Goal: Task Accomplishment & Management: Manage account settings

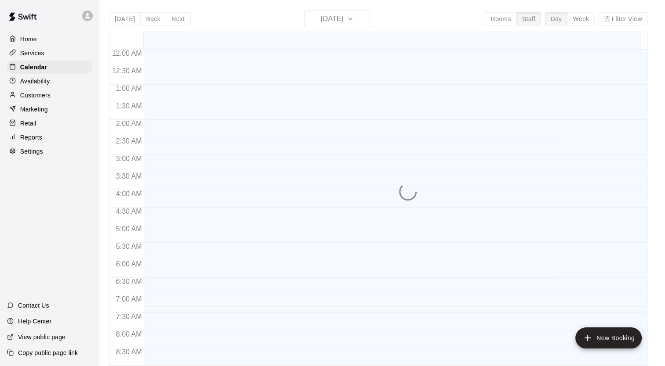
scroll to position [257, 0]
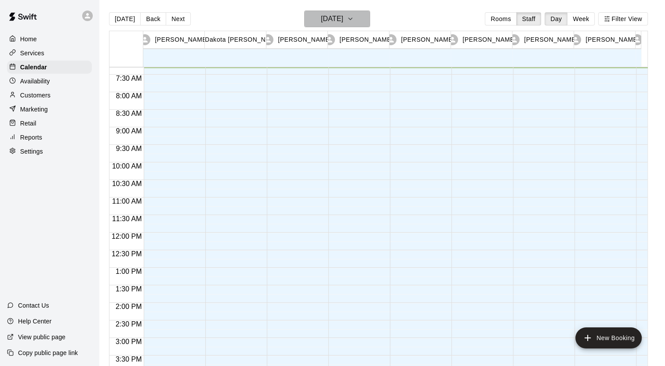
click at [330, 20] on h6 "[DATE]" at bounding box center [332, 19] width 22 height 12
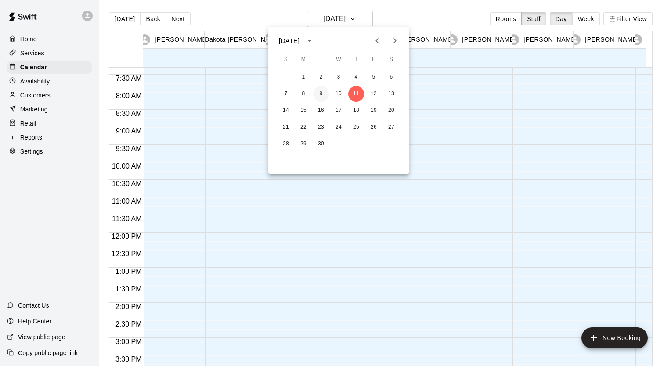
click at [320, 91] on button "9" at bounding box center [321, 94] width 16 height 16
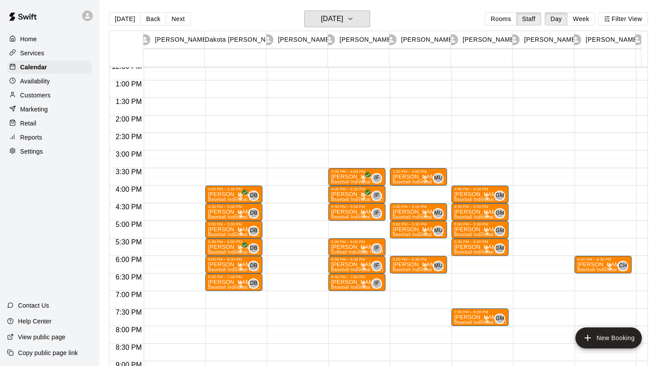
scroll to position [445, 0]
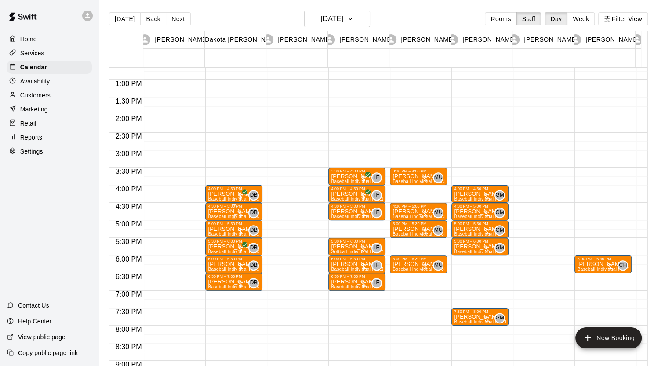
click at [213, 205] on div "4:30 PM – 5:00 PM" at bounding box center [234, 206] width 52 height 4
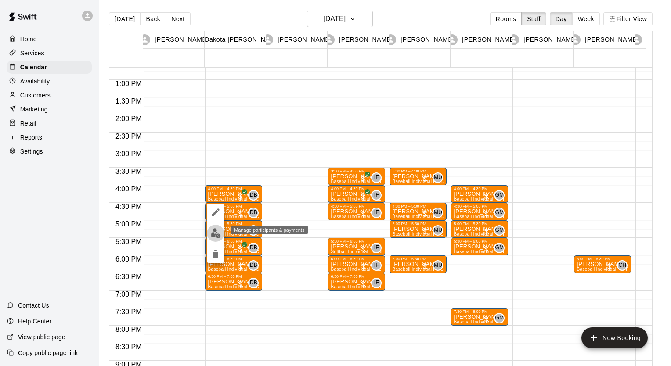
click at [217, 235] on img "edit" at bounding box center [216, 233] width 10 height 10
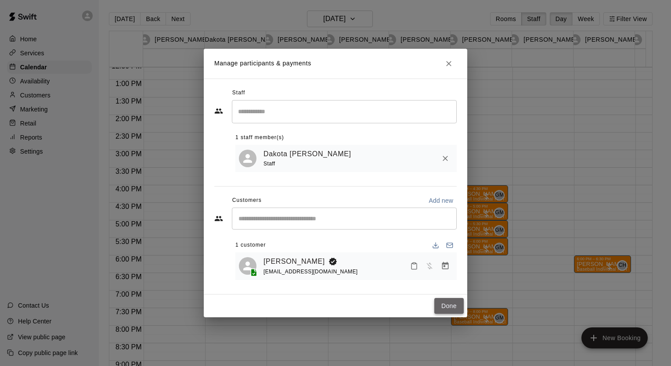
click at [452, 308] on button "Done" at bounding box center [449, 306] width 29 height 16
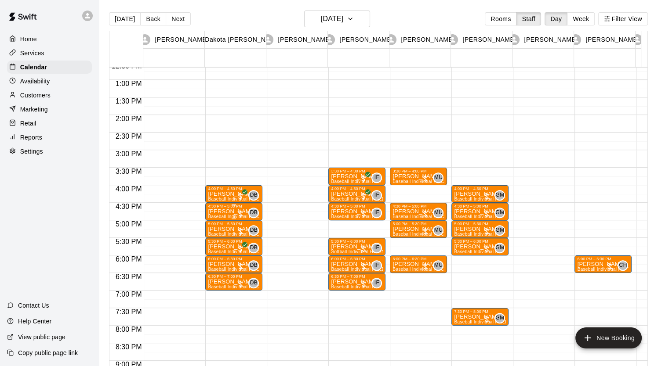
click at [228, 212] on p "[PERSON_NAME]" at bounding box center [234, 212] width 52 height 0
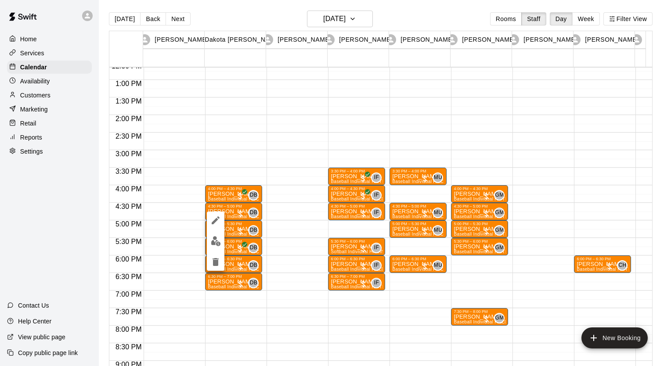
click at [223, 208] on div at bounding box center [335, 183] width 671 height 366
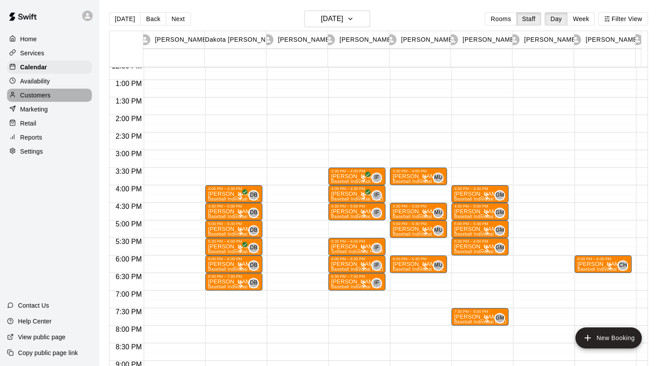
click at [31, 98] on p "Customers" at bounding box center [35, 95] width 30 height 9
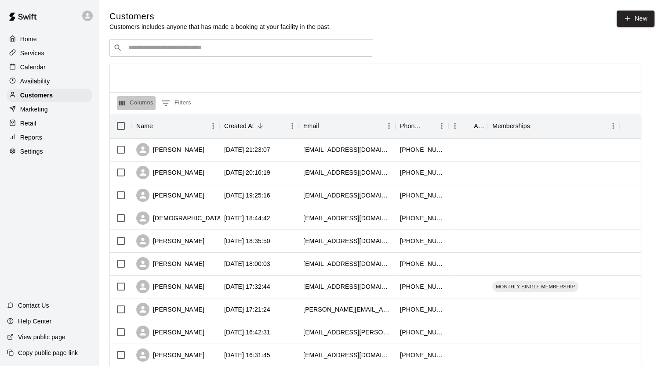
click at [134, 107] on button "Columns" at bounding box center [136, 103] width 39 height 14
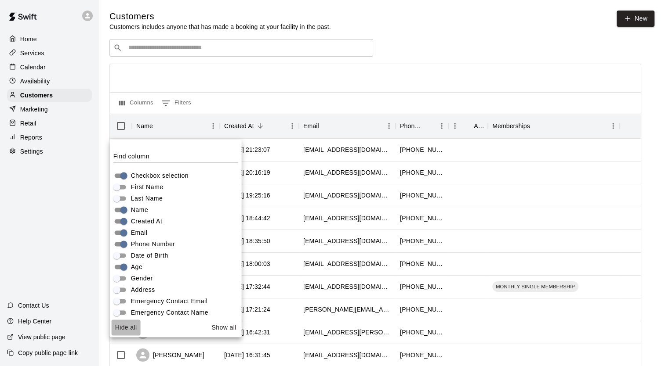
click at [127, 329] on button "Hide all" at bounding box center [126, 328] width 29 height 16
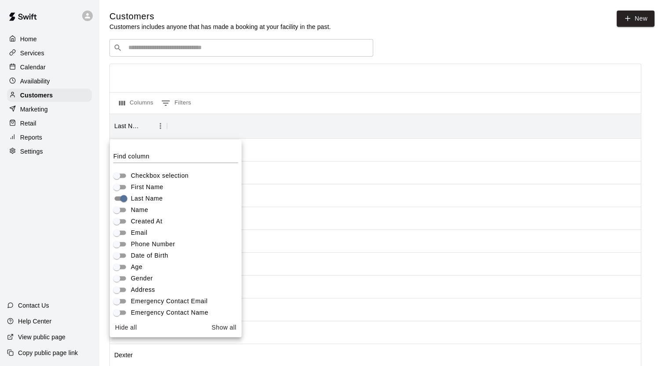
scroll to position [61, 0]
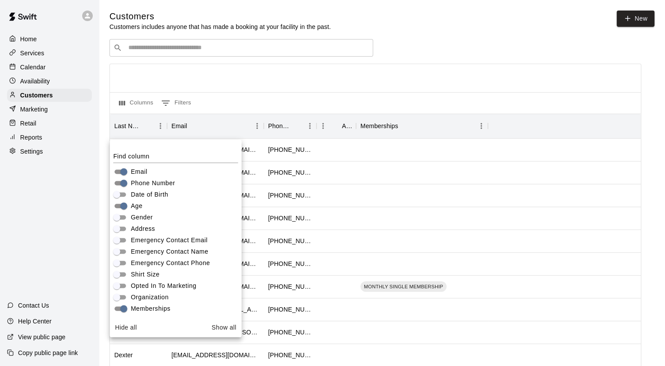
click at [313, 86] on div at bounding box center [375, 78] width 531 height 28
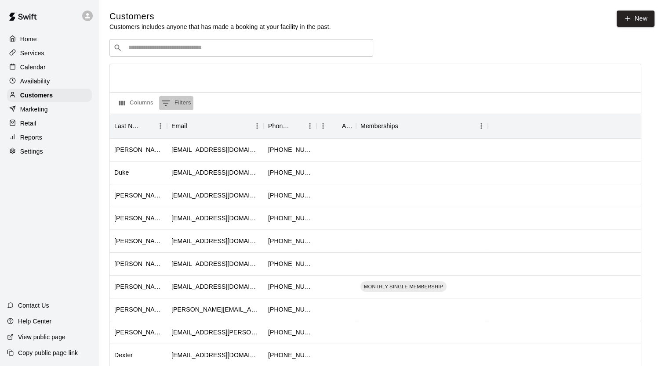
click at [163, 104] on icon "Show filters" at bounding box center [165, 103] width 11 height 11
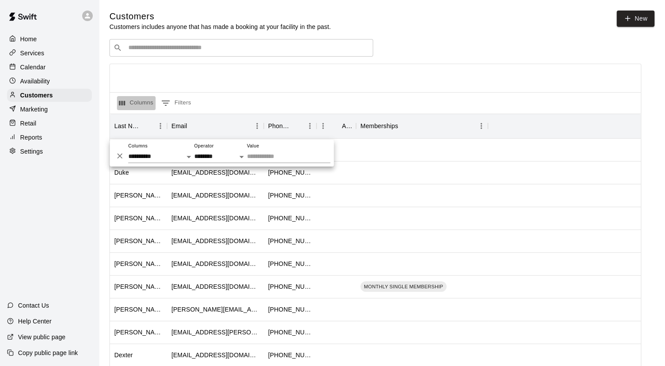
click at [138, 107] on button "Columns" at bounding box center [136, 103] width 39 height 14
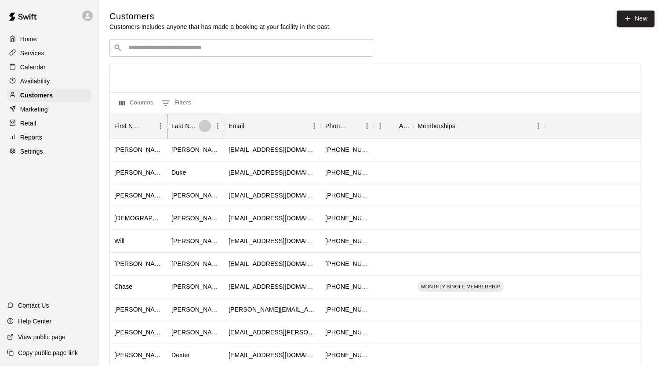
click at [204, 124] on icon "Sort" at bounding box center [205, 126] width 8 height 8
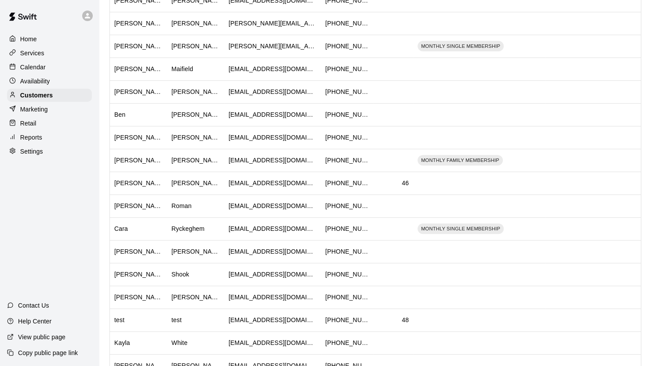
scroll to position [392, 0]
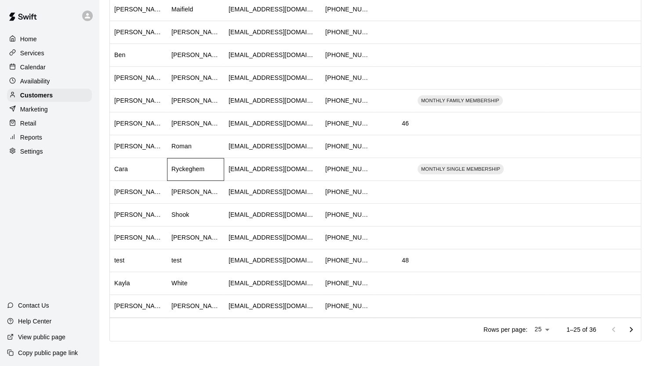
click at [184, 169] on div "Ryckeghem" at bounding box center [187, 169] width 33 height 9
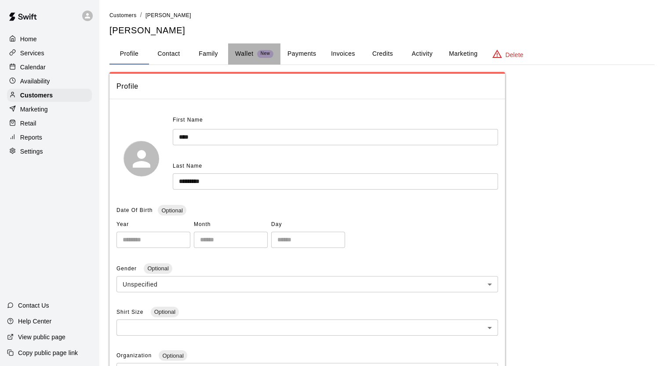
click at [239, 51] on p "Wallet" at bounding box center [244, 53] width 18 height 9
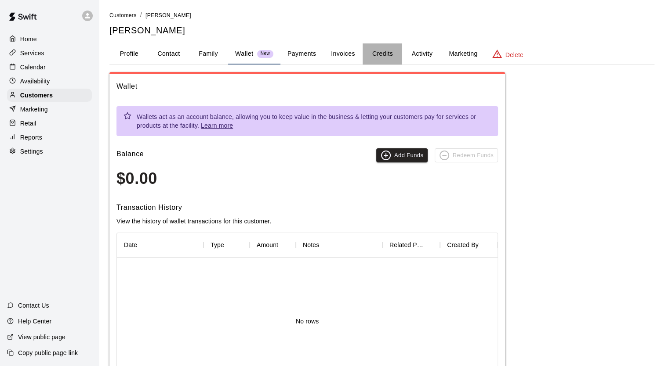
click at [384, 54] on button "Credits" at bounding box center [382, 53] width 40 height 21
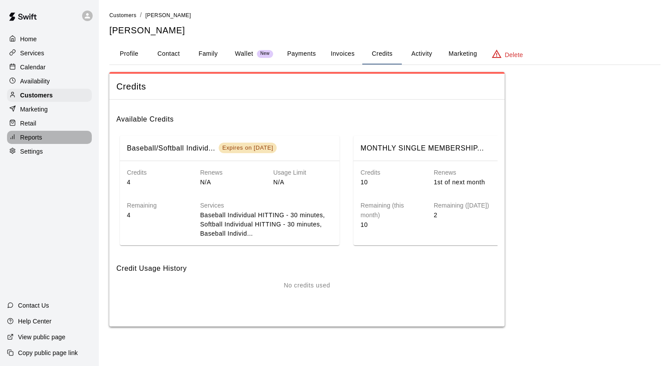
click at [32, 141] on p "Reports" at bounding box center [31, 137] width 22 height 9
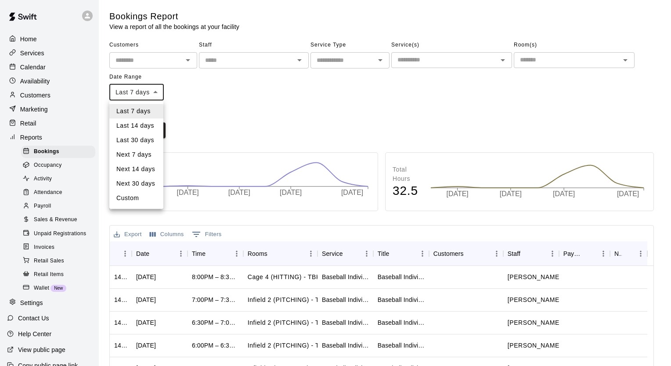
click at [153, 93] on body "Home Services Calendar Availability Customers Marketing Retail Reports Bookings…" at bounding box center [335, 268] width 671 height 536
click at [130, 198] on li "Custom" at bounding box center [136, 198] width 54 height 14
type input "******"
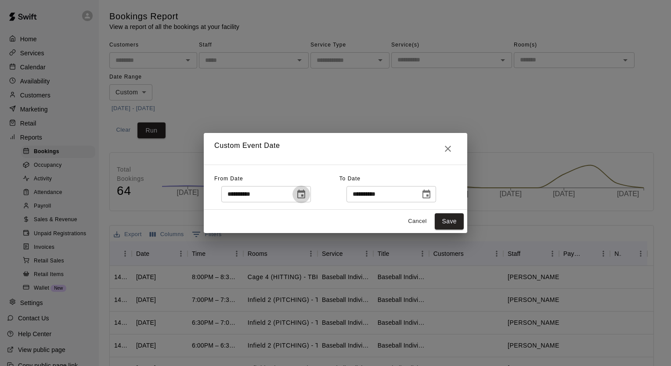
click at [305, 193] on icon "Choose date, selected date is Sep 4, 2025" at bounding box center [301, 194] width 8 height 9
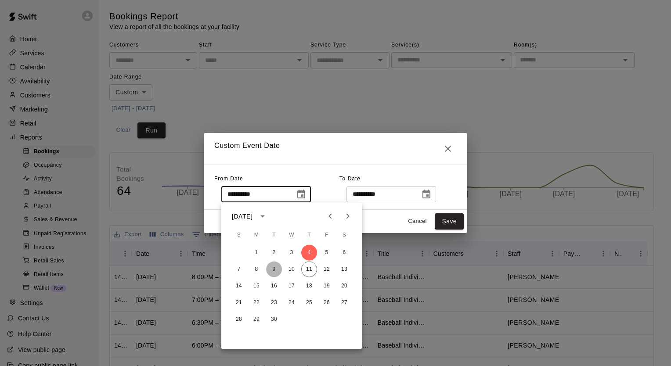
click at [272, 270] on button "9" at bounding box center [274, 270] width 16 height 16
type input "**********"
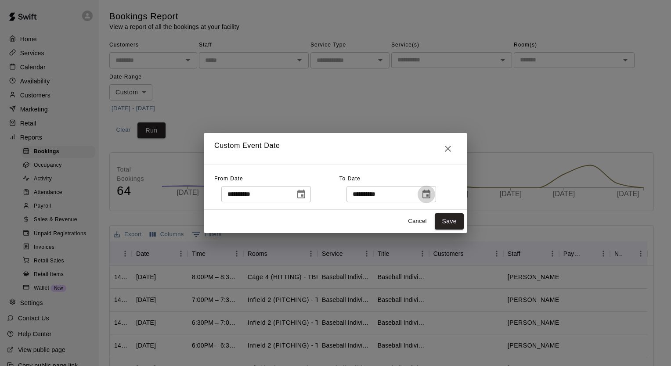
click at [431, 196] on icon "Choose date, selected date is Sep 11, 2025" at bounding box center [427, 194] width 8 height 9
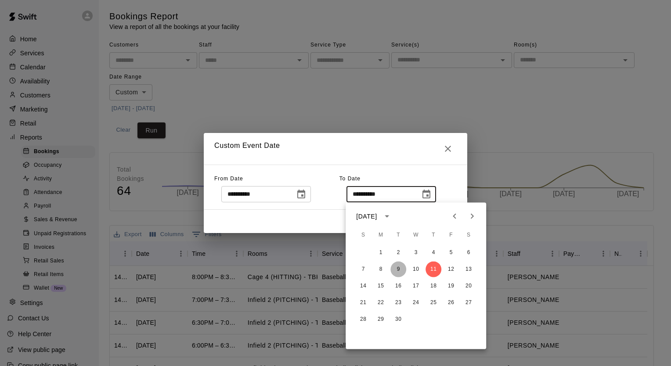
click at [397, 271] on button "9" at bounding box center [399, 270] width 16 height 16
type input "**********"
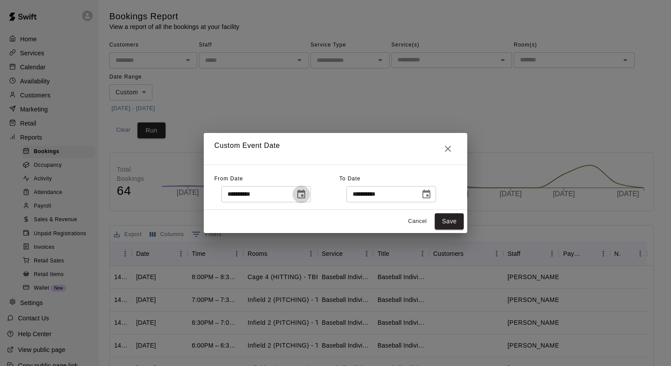
click at [305, 198] on icon "Choose date, selected date is Sep 9, 2025" at bounding box center [301, 194] width 8 height 9
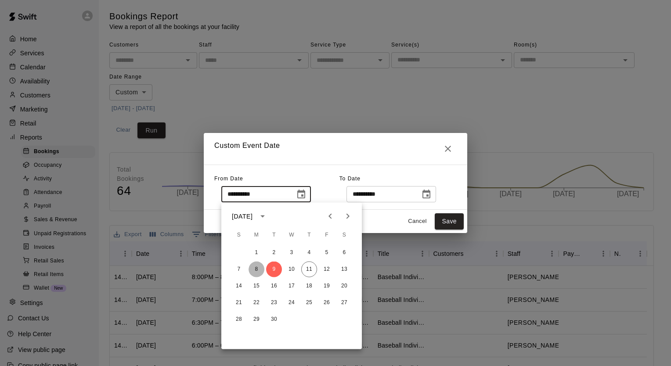
click at [258, 272] on button "8" at bounding box center [257, 270] width 16 height 16
type input "**********"
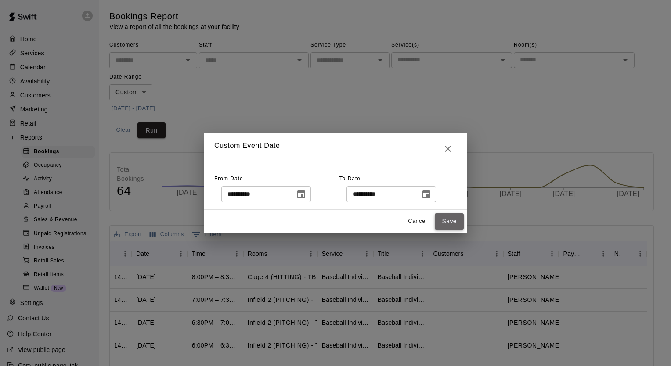
click at [450, 223] on button "Save" at bounding box center [449, 222] width 29 height 16
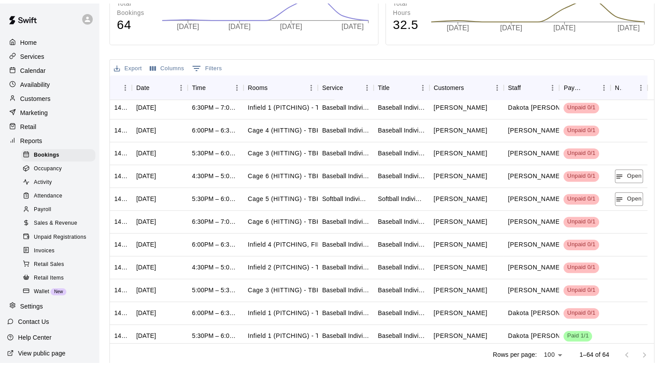
scroll to position [985, 0]
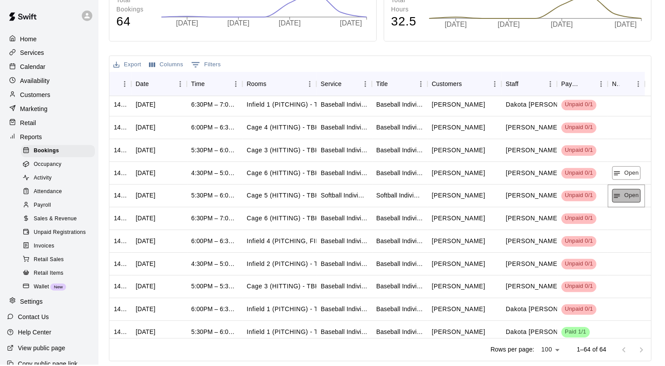
click at [622, 197] on icon "button" at bounding box center [620, 197] width 8 height 8
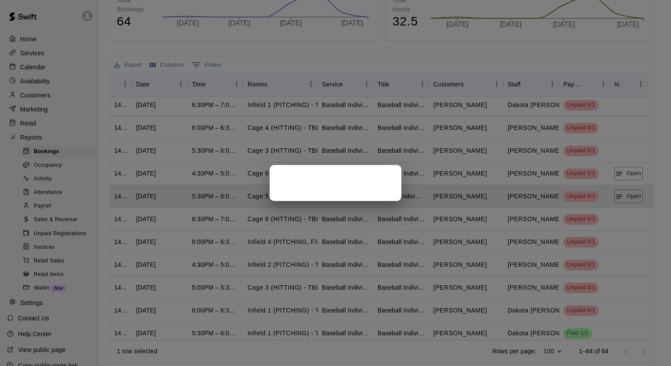
click at [624, 189] on div at bounding box center [335, 183] width 671 height 366
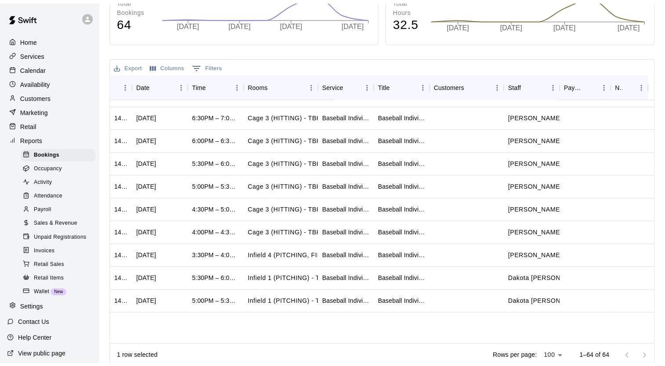
scroll to position [0, 0]
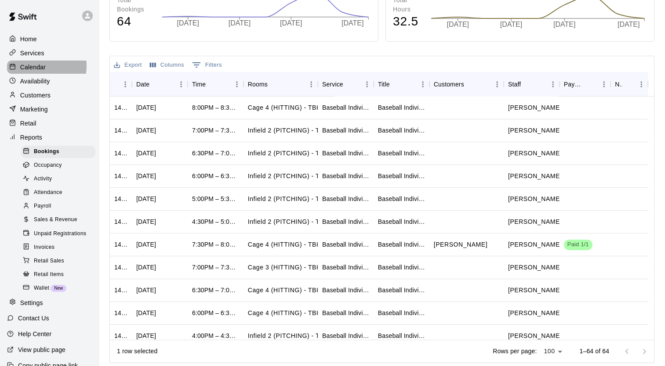
click at [29, 68] on p "Calendar" at bounding box center [32, 67] width 25 height 9
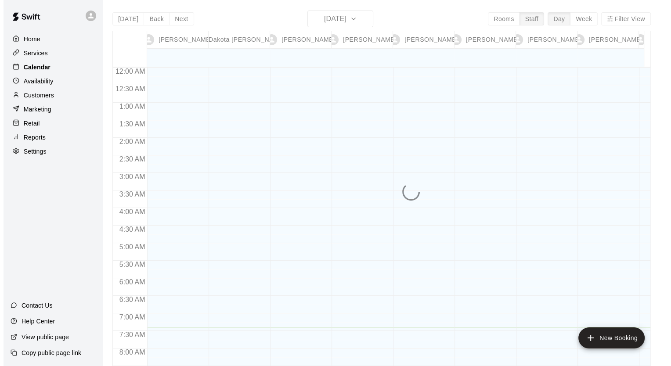
scroll to position [259, 0]
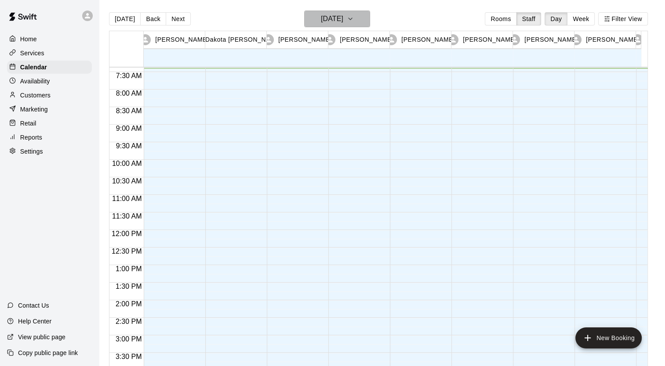
click at [321, 22] on h6 "[DATE]" at bounding box center [332, 19] width 22 height 12
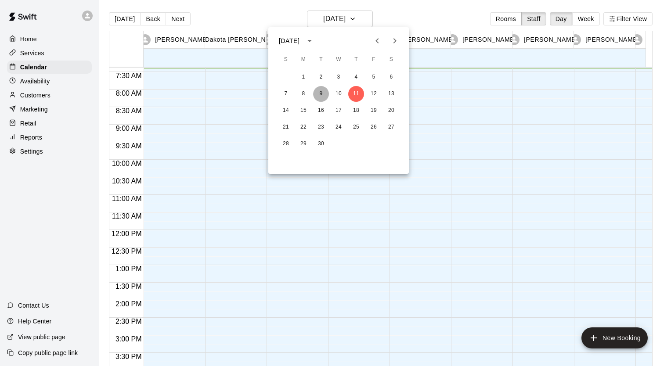
click at [319, 91] on button "9" at bounding box center [321, 94] width 16 height 16
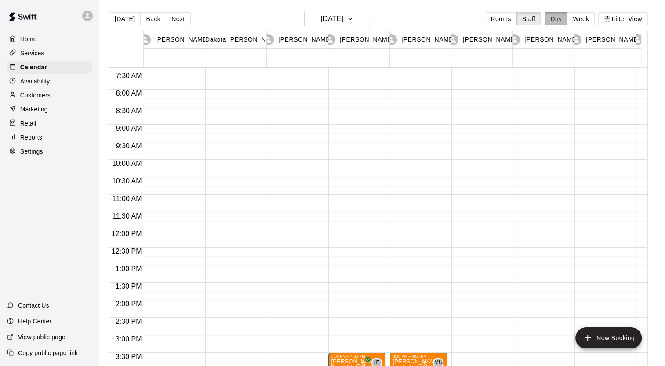
click at [562, 13] on button "Day" at bounding box center [555, 18] width 23 height 13
click at [622, 22] on button "Filter View" at bounding box center [622, 18] width 49 height 13
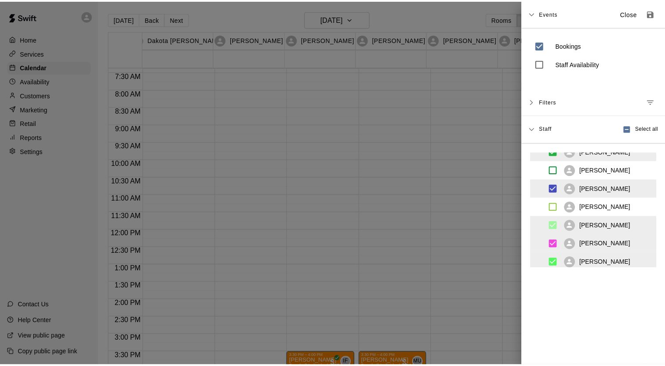
scroll to position [0, 0]
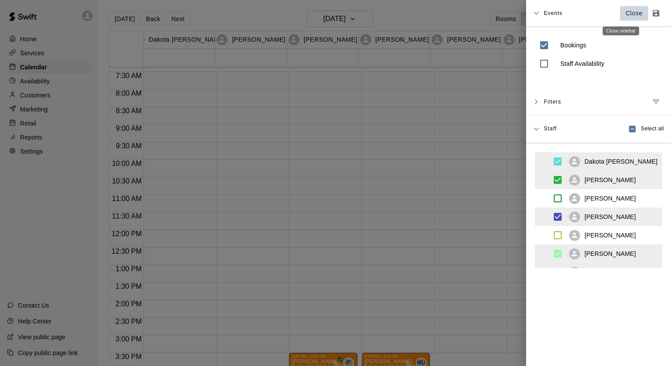
click at [626, 14] on p "Close" at bounding box center [634, 13] width 17 height 9
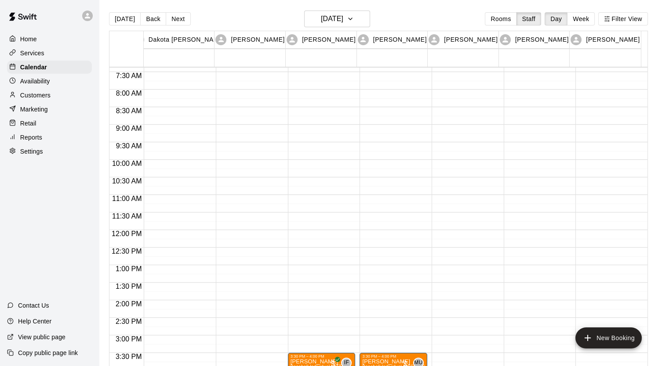
scroll to position [413, 0]
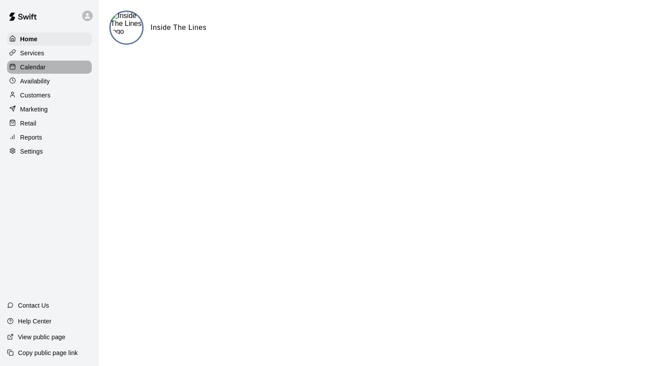
click at [28, 65] on p "Calendar" at bounding box center [32, 67] width 25 height 9
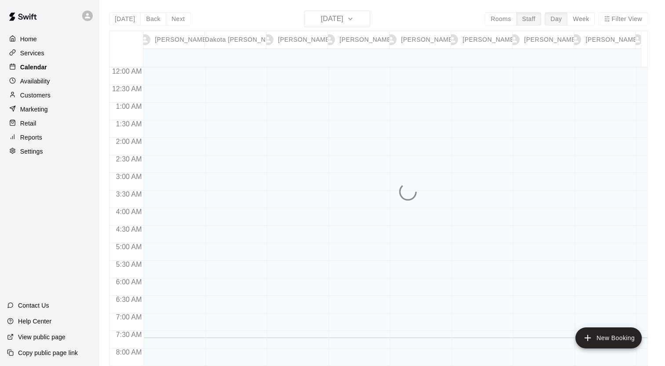
scroll to position [270, 0]
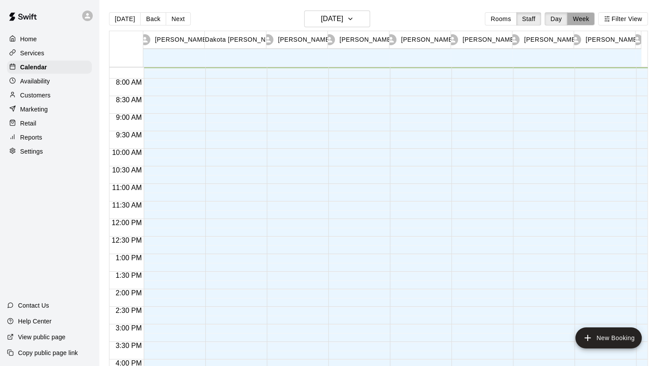
click at [590, 22] on button "Week" at bounding box center [581, 18] width 28 height 13
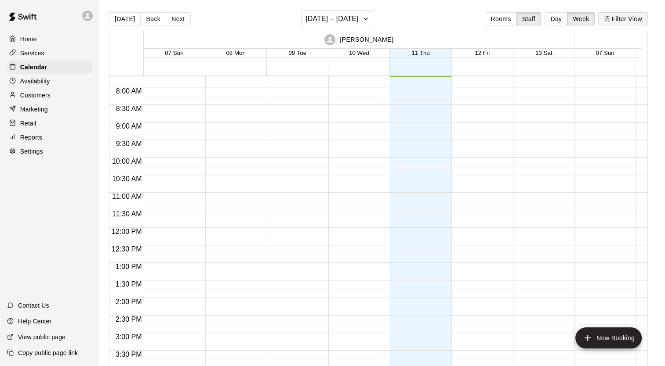
click at [623, 15] on button "Filter View" at bounding box center [622, 18] width 49 height 13
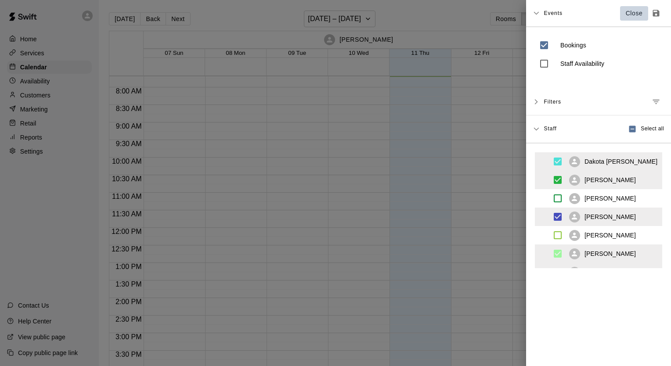
click at [626, 15] on p "Close" at bounding box center [634, 13] width 17 height 9
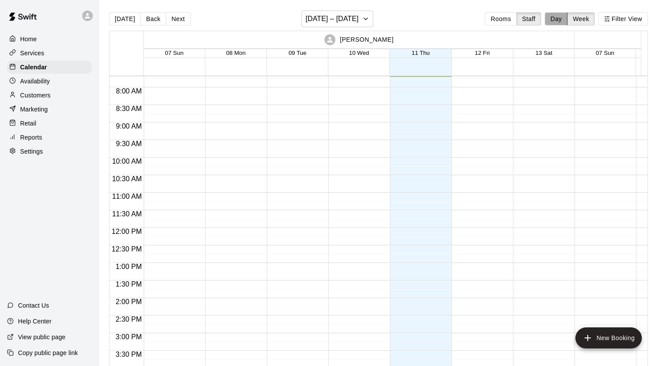
click at [561, 19] on button "Day" at bounding box center [555, 18] width 23 height 13
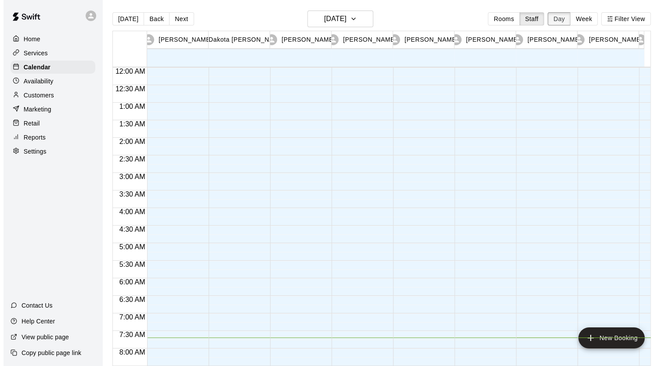
scroll to position [271, 0]
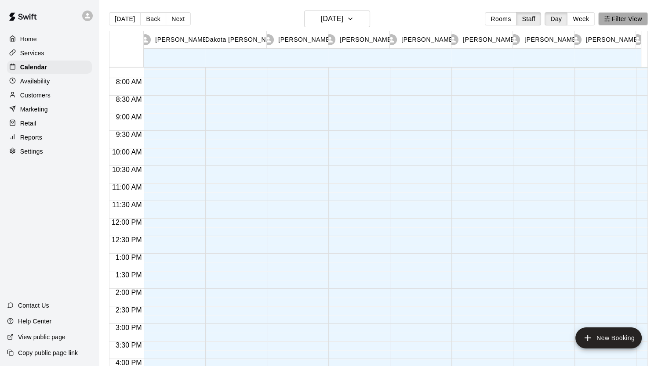
click at [623, 18] on button "Filter View" at bounding box center [622, 18] width 49 height 13
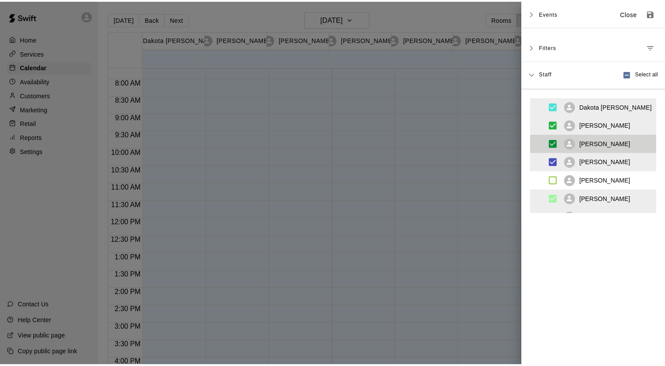
scroll to position [0, 0]
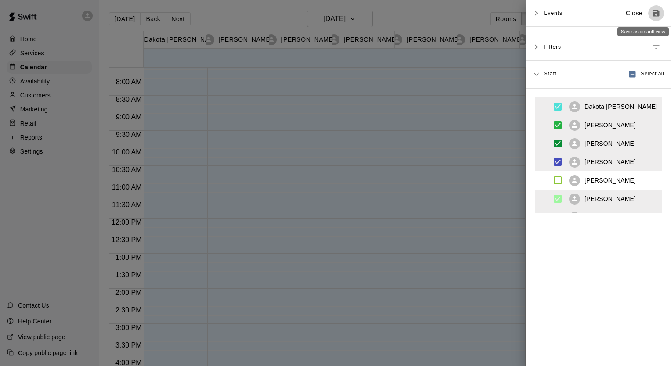
click at [653, 13] on icon "Save as default view" at bounding box center [656, 13] width 7 height 7
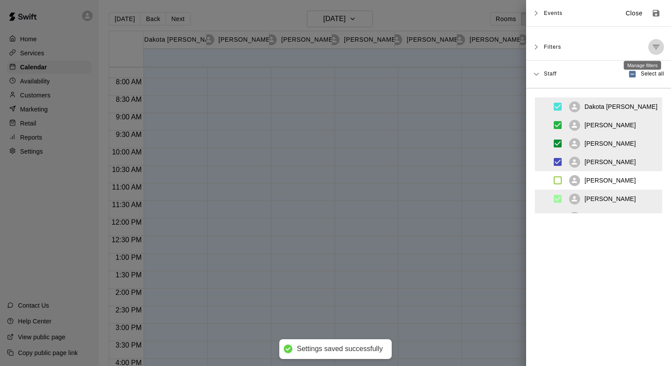
click at [652, 47] on icon "Manage filters" at bounding box center [656, 47] width 9 height 9
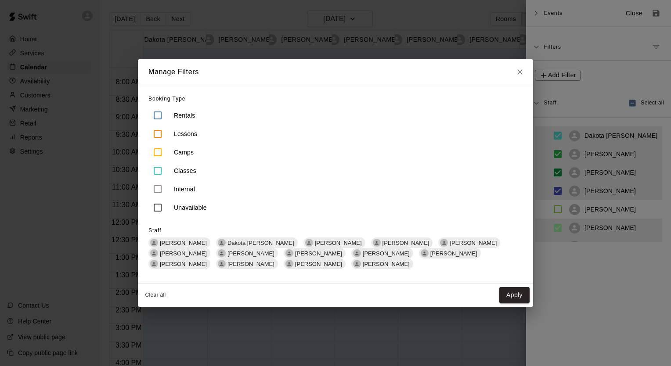
click at [476, 317] on div "Manage Filters Booking Type Rentals Lessons Camps Classes Internal Unavailable …" at bounding box center [335, 183] width 671 height 366
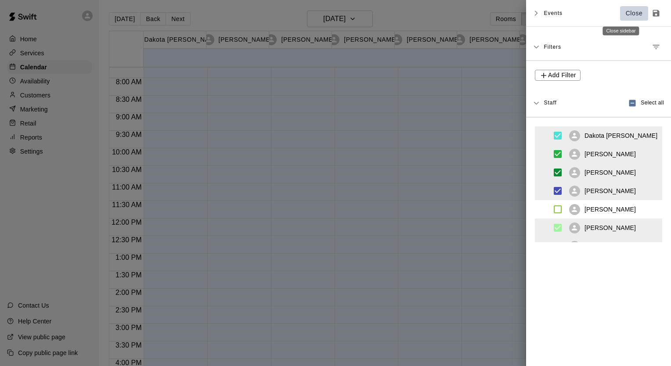
click at [627, 14] on p "Close" at bounding box center [634, 13] width 17 height 9
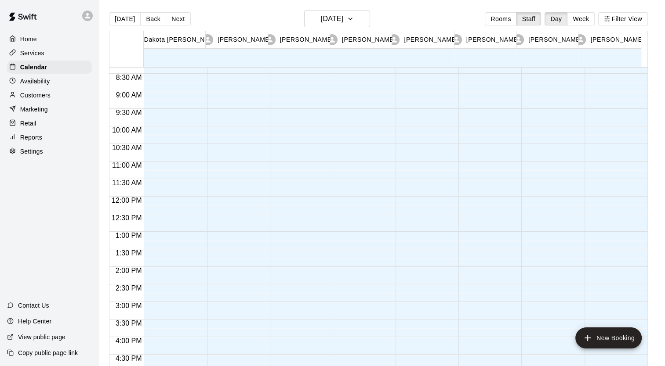
scroll to position [295, 0]
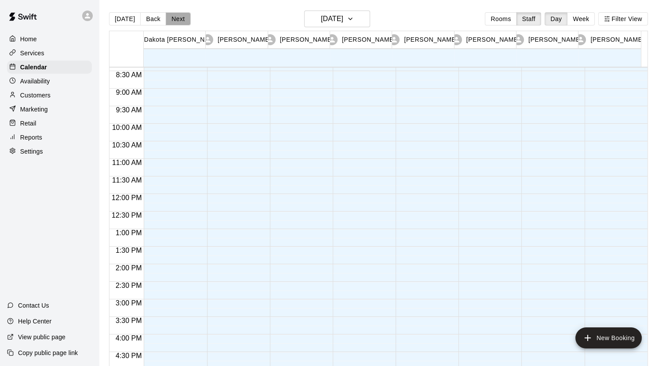
click at [176, 13] on button "Next" at bounding box center [178, 18] width 25 height 13
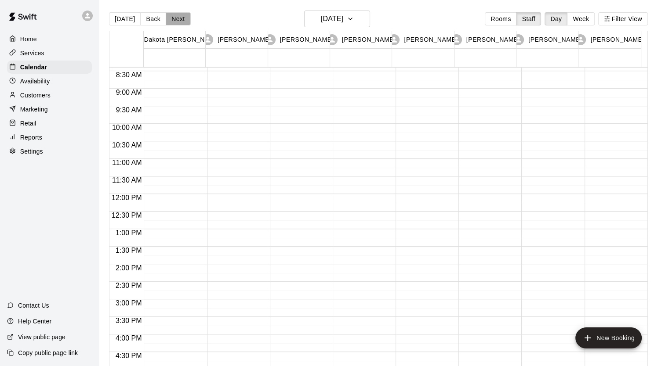
click at [176, 22] on button "Next" at bounding box center [178, 18] width 25 height 13
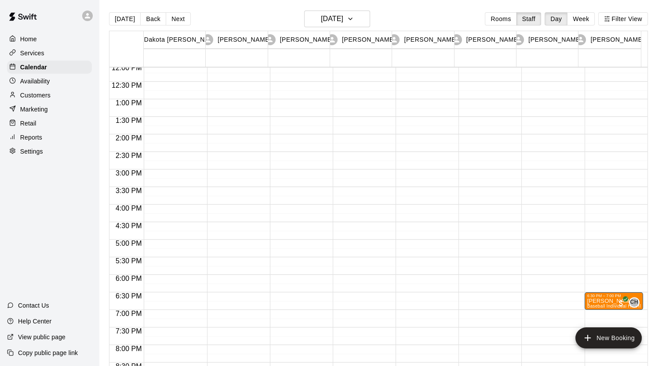
scroll to position [427, 0]
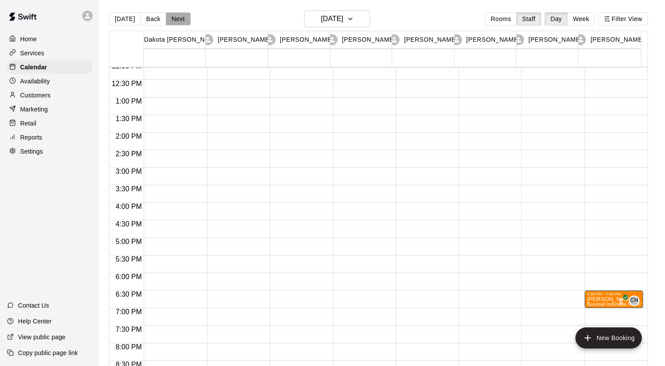
click at [174, 19] on button "Next" at bounding box center [178, 18] width 25 height 13
click at [176, 18] on button "Next" at bounding box center [178, 18] width 25 height 13
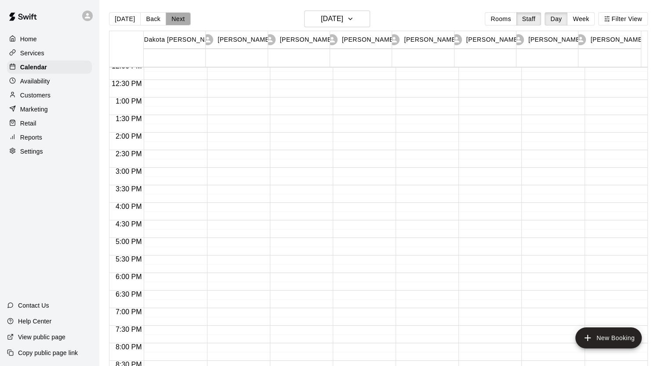
click at [176, 18] on button "Next" at bounding box center [178, 18] width 25 height 13
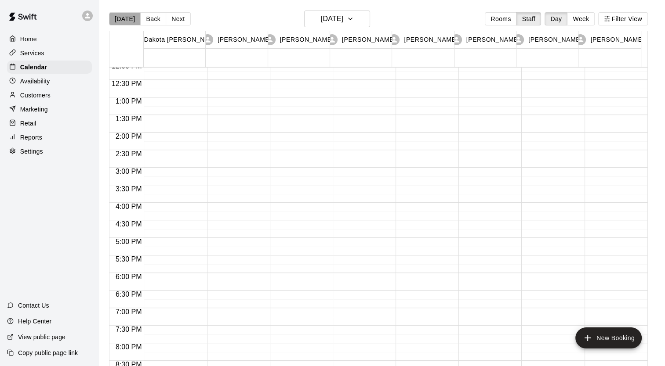
click at [127, 18] on button "[DATE]" at bounding box center [125, 18] width 32 height 13
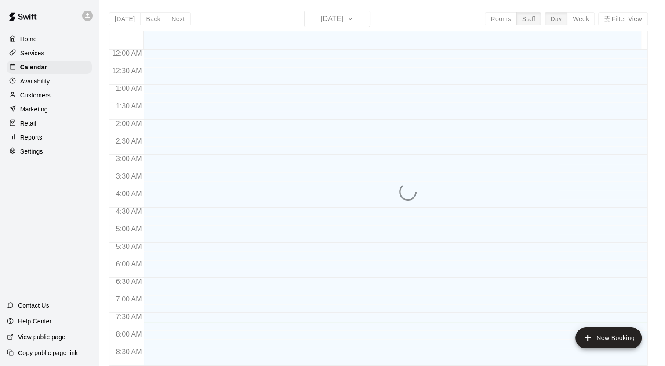
scroll to position [273, 0]
